Goal: Navigation & Orientation: Find specific page/section

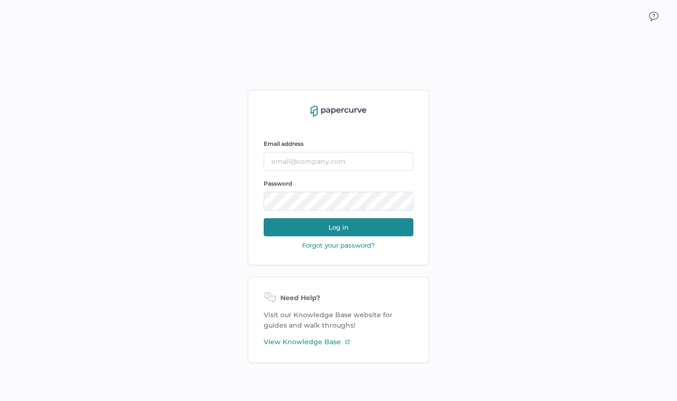
type input "[PERSON_NAME][EMAIL_ADDRESS][PERSON_NAME][DOMAIN_NAME]"
click at [315, 231] on button "Log in" at bounding box center [339, 227] width 150 height 18
